Goal: Task Accomplishment & Management: Complete application form

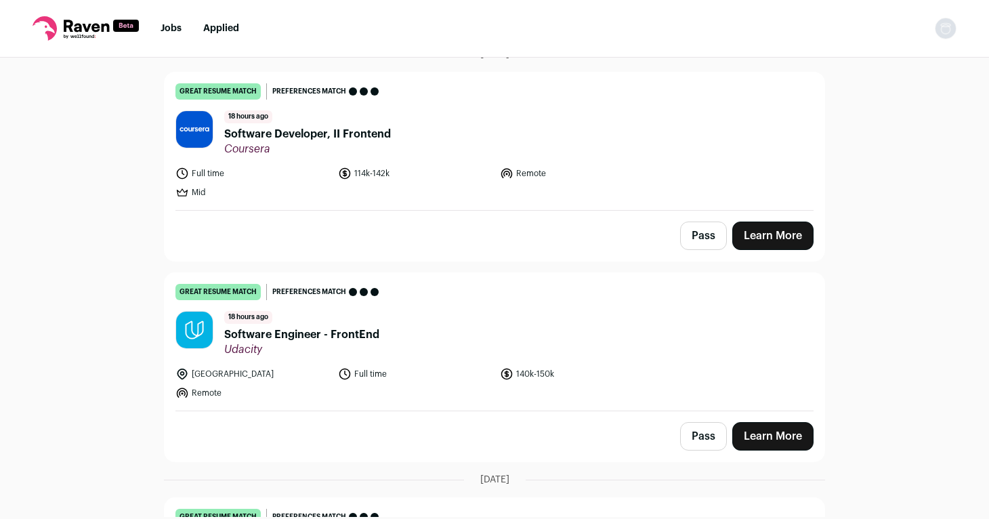
scroll to position [124, 0]
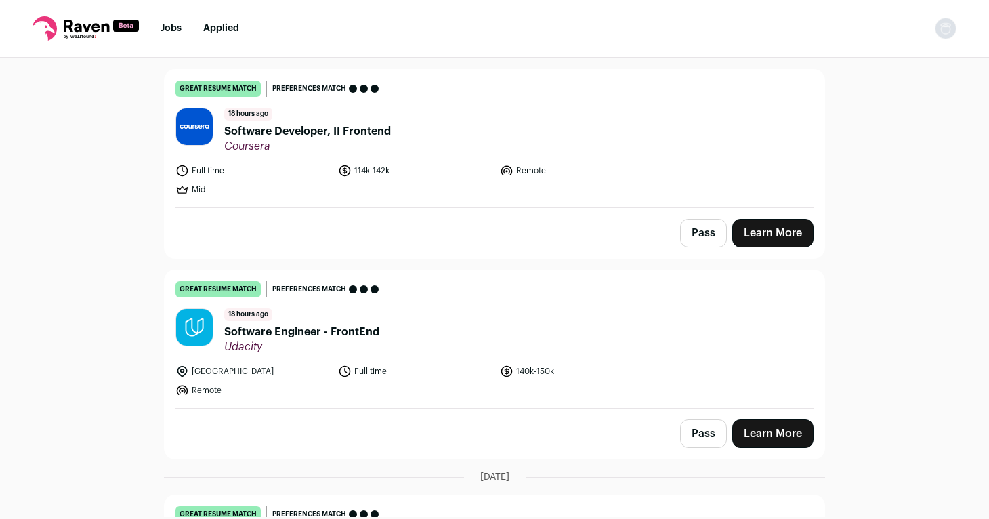
click at [289, 333] on span "Software Engineer - FrontEnd" at bounding box center [301, 332] width 155 height 16
click at [269, 127] on span "Software Developer, II Frontend" at bounding box center [307, 131] width 167 height 16
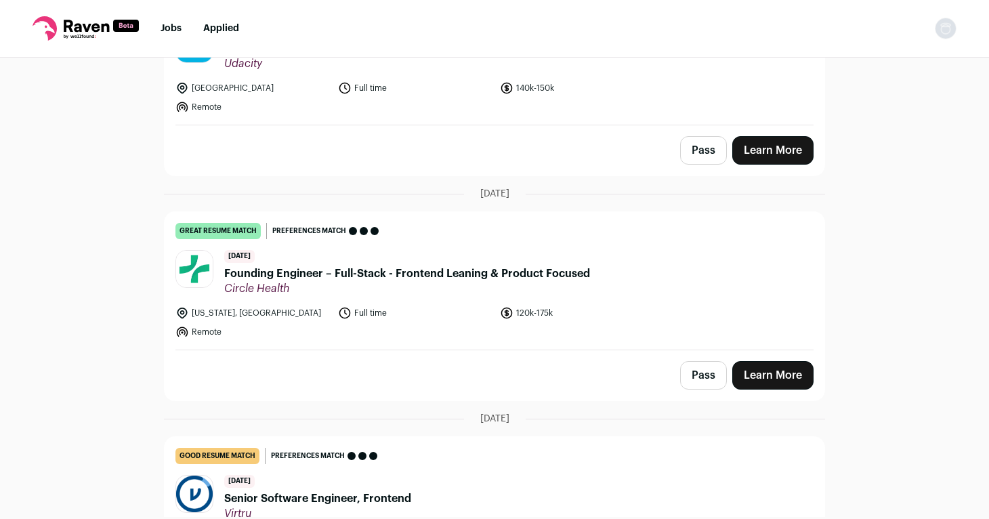
scroll to position [408, 0]
click at [270, 271] on span "Founding Engineer – Full-Stack - Frontend Leaning & Product Focused" at bounding box center [407, 273] width 366 height 16
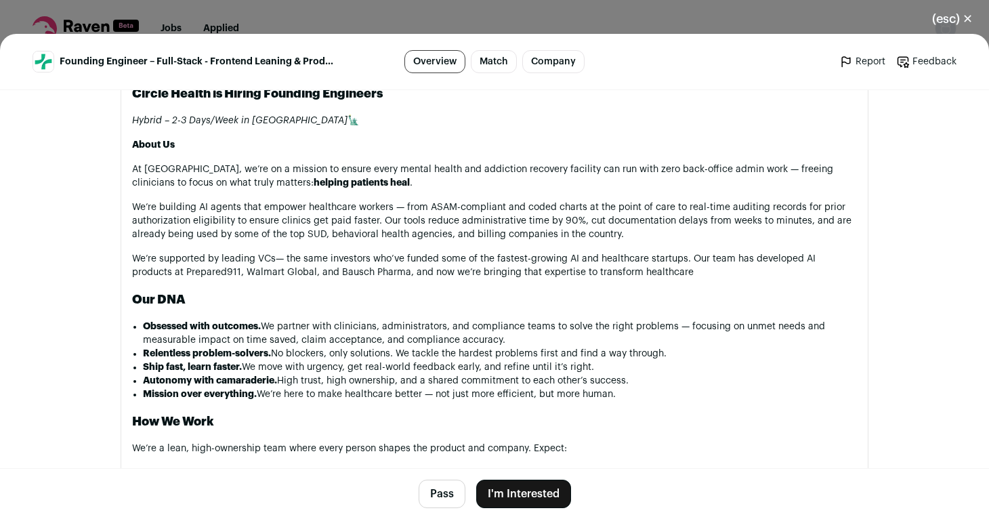
scroll to position [665, 0]
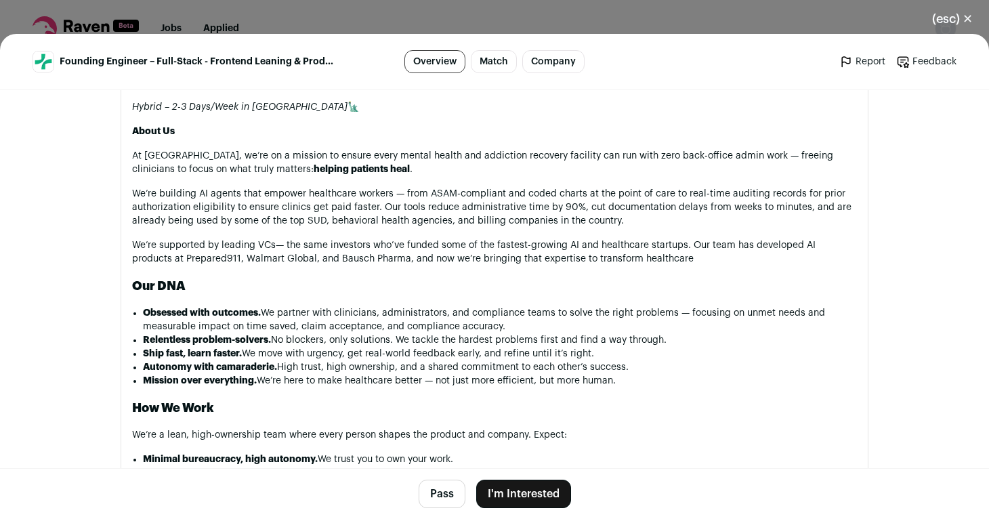
click at [414, 28] on div "(esc) ✕ Founding Engineer – Full-Stack - Frontend Leaning & Product Focused Ove…" at bounding box center [494, 259] width 989 height 519
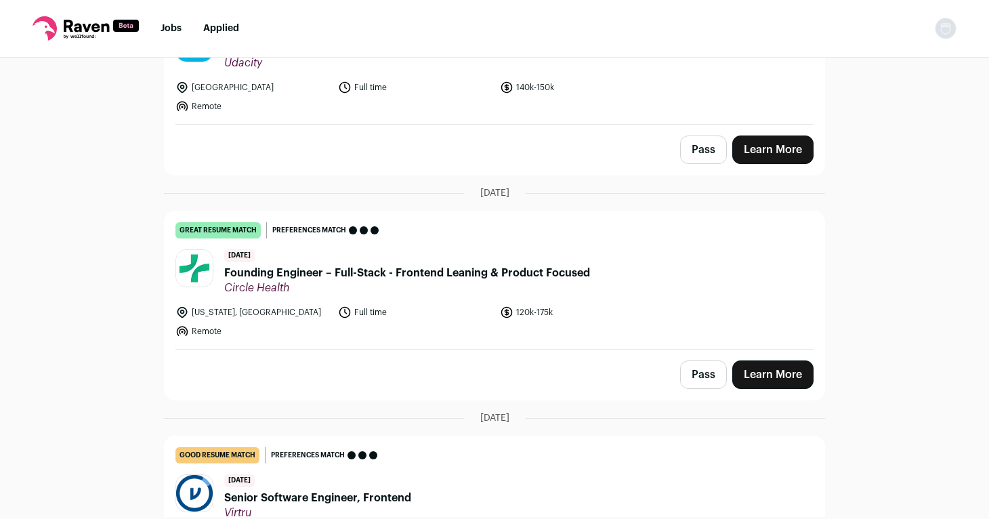
click at [703, 377] on button "Pass" at bounding box center [703, 374] width 47 height 28
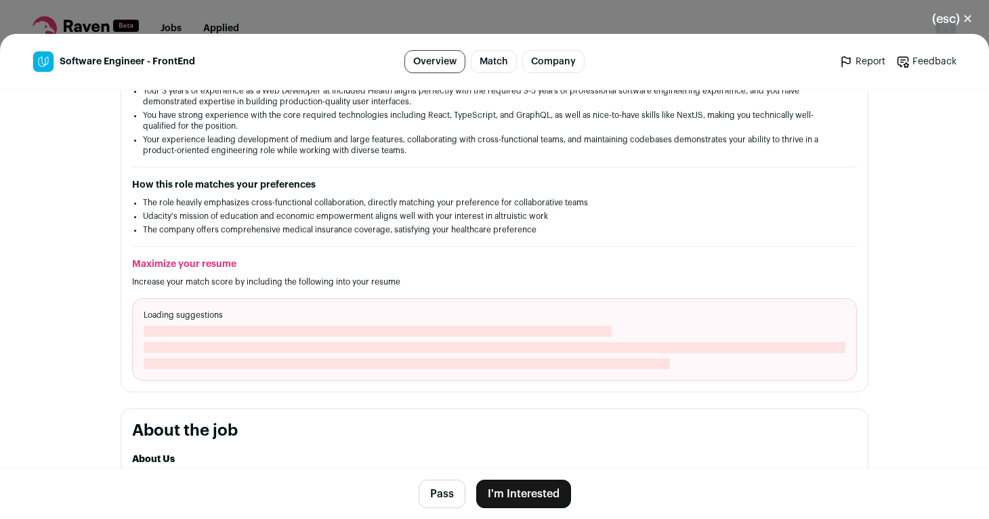
scroll to position [334, 0]
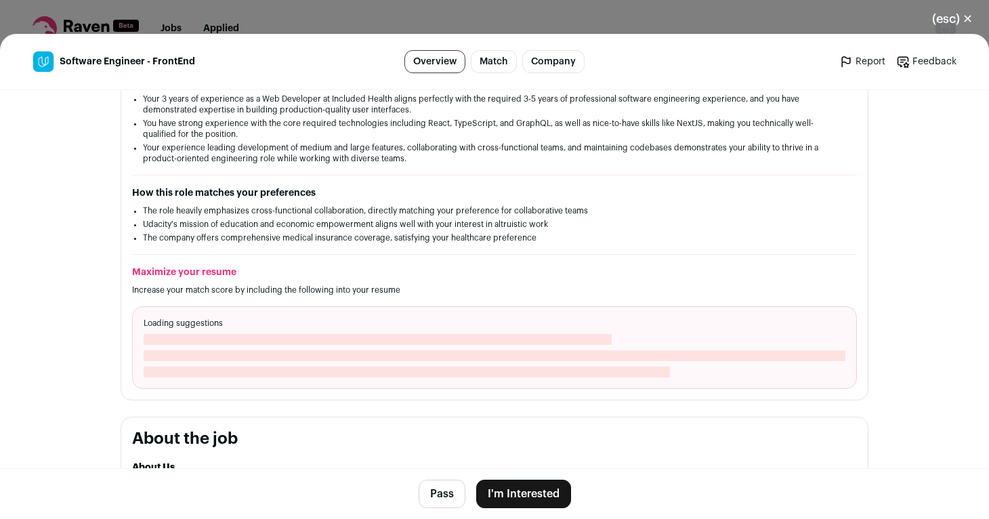
click at [524, 494] on button "I'm Interested" at bounding box center [523, 493] width 95 height 28
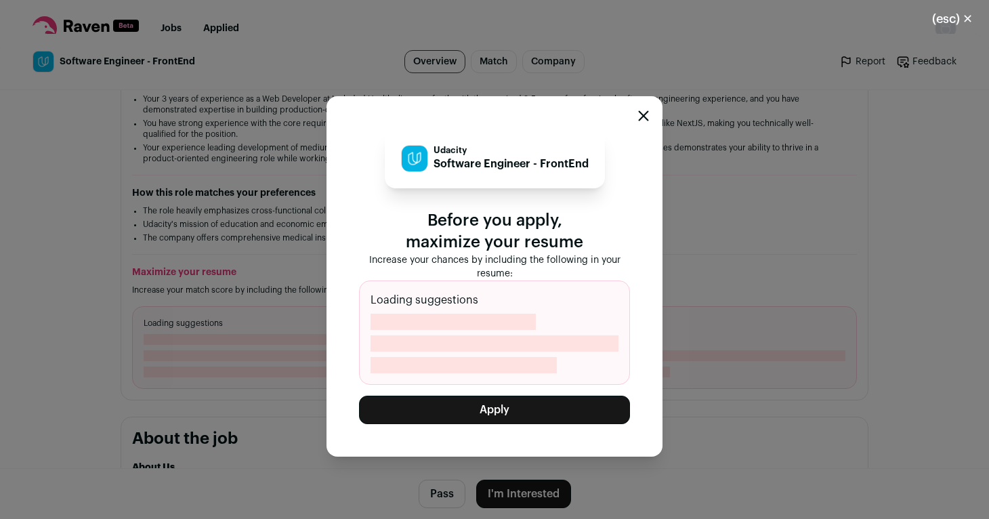
click at [488, 410] on button "Apply" at bounding box center [494, 409] width 271 height 28
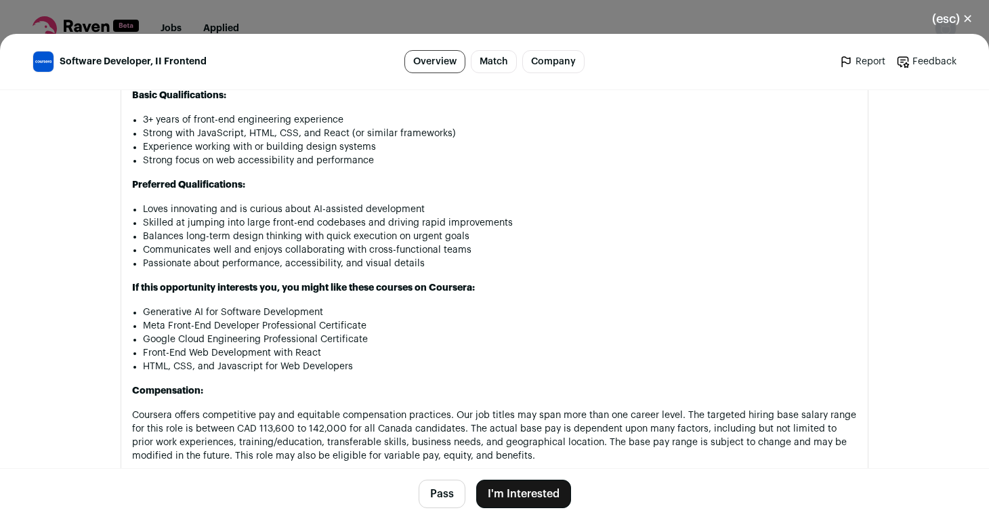
scroll to position [1182, 0]
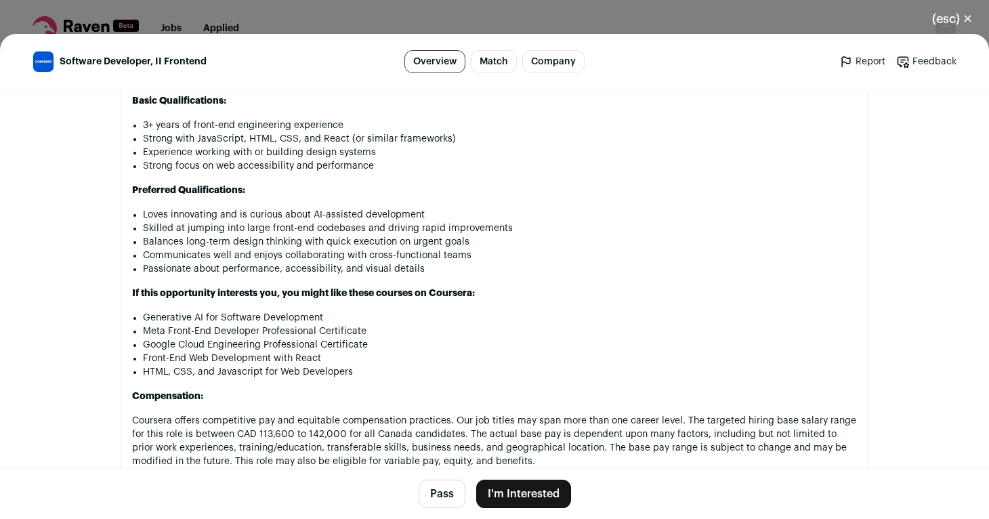
click at [531, 490] on button "I'm Interested" at bounding box center [523, 493] width 95 height 28
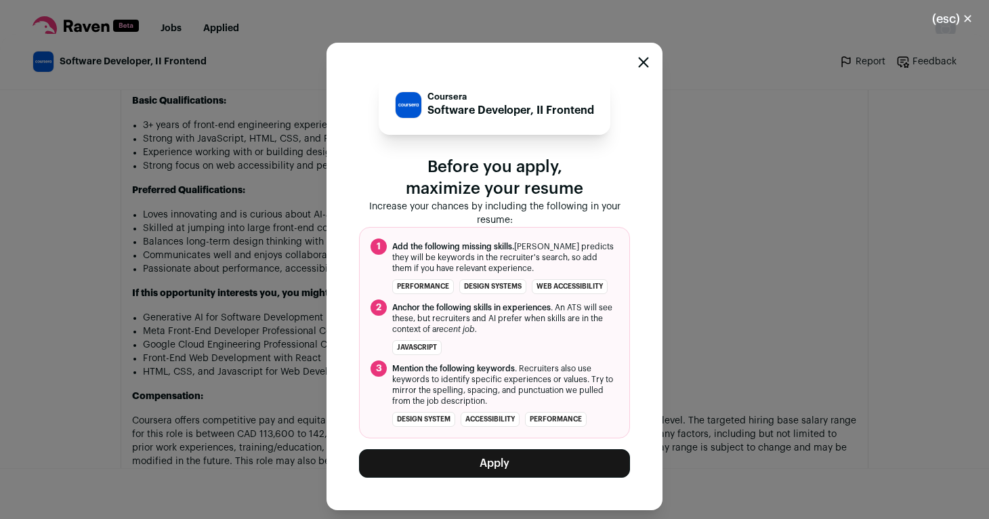
click at [487, 461] on button "Apply" at bounding box center [494, 463] width 271 height 28
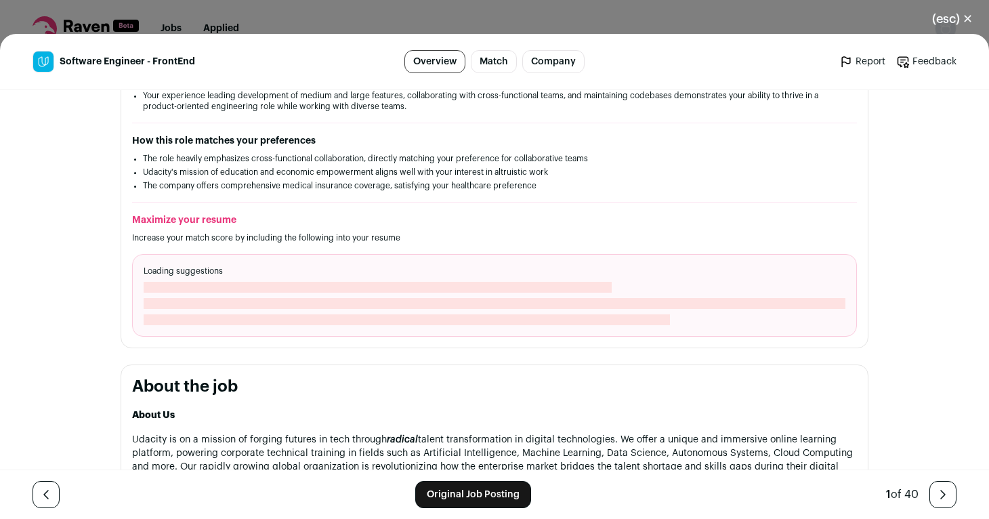
scroll to position [387, 0]
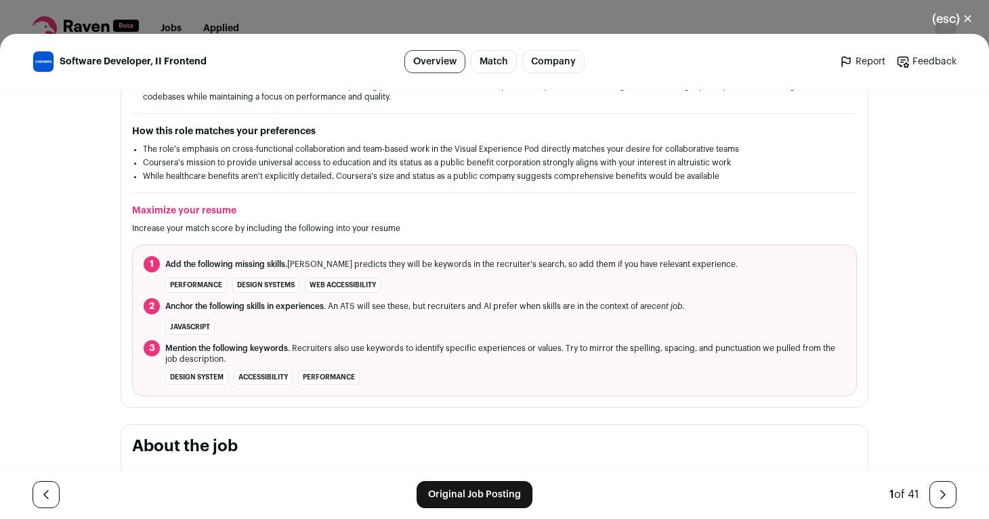
scroll to position [381, 0]
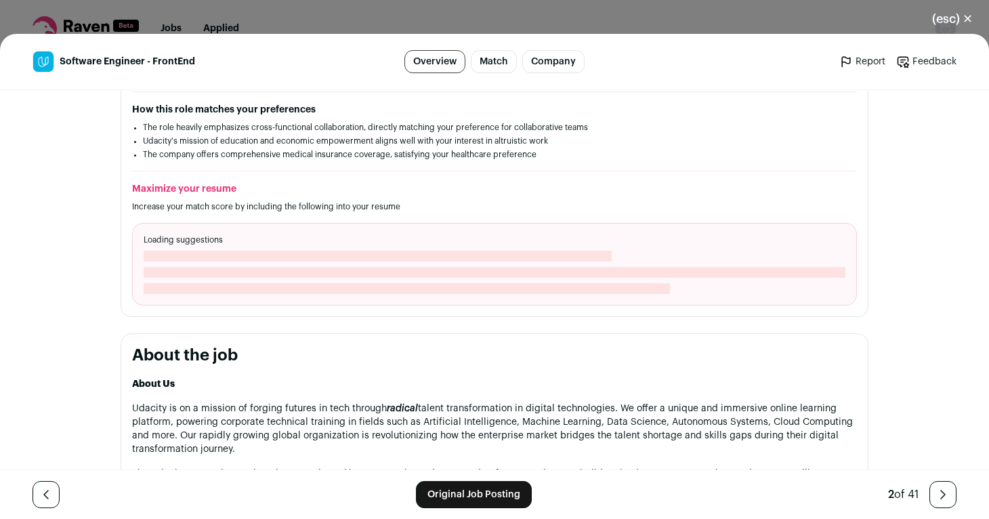
scroll to position [418, 0]
click at [278, 7] on div "(esc) ✕ Software Engineer - FrontEnd Overview Match Company Report Feedback Rep…" at bounding box center [494, 259] width 989 height 519
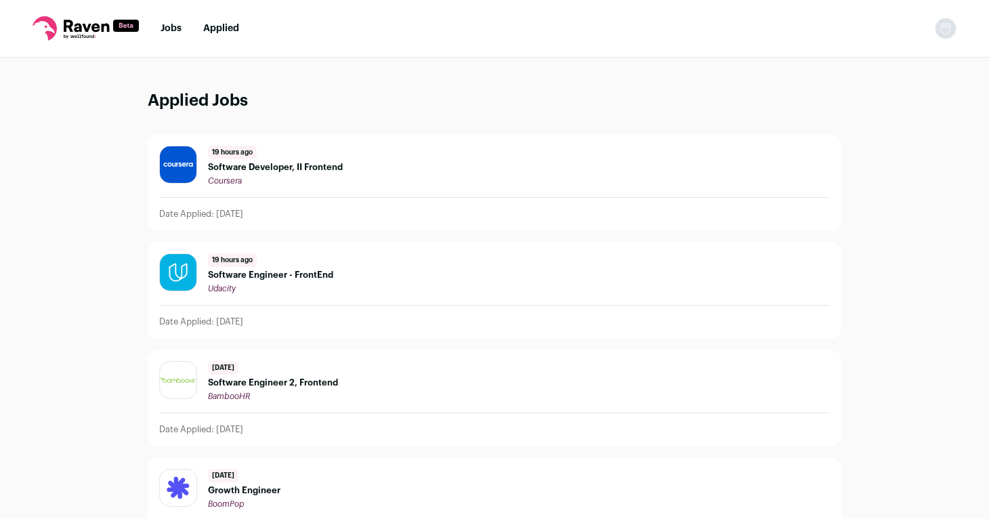
click at [221, 30] on link "Applied" at bounding box center [221, 28] width 36 height 9
click at [260, 276] on span "Software Engineer - FrontEnd" at bounding box center [270, 274] width 125 height 11
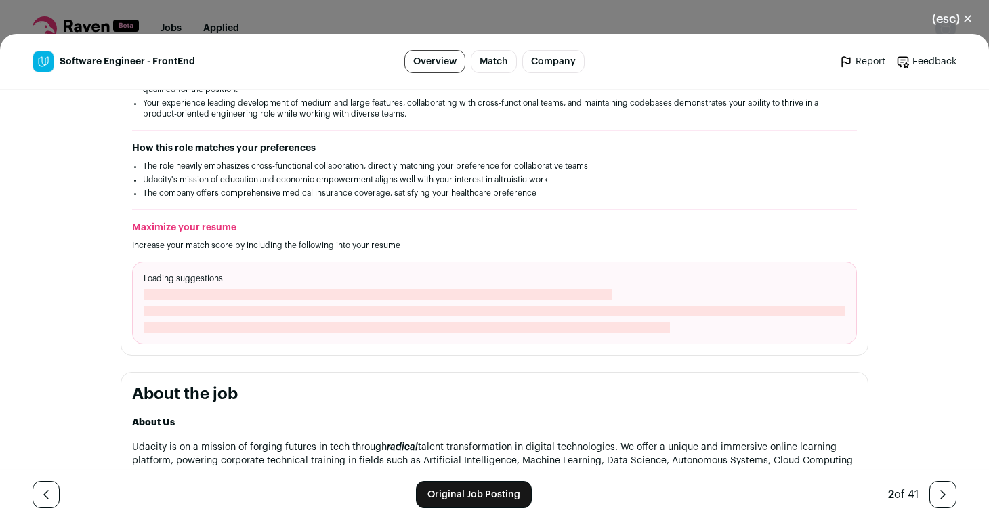
scroll to position [387, 0]
